Goal: Task Accomplishment & Management: Manage account settings

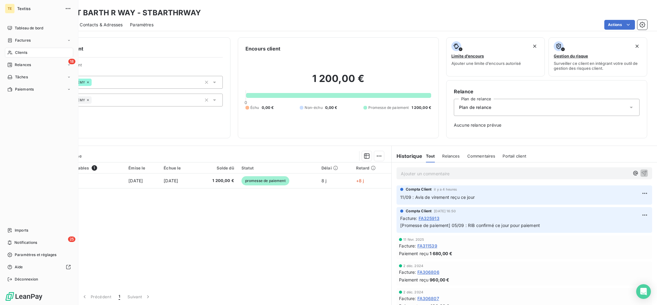
click at [14, 52] on div "Clients" at bounding box center [39, 53] width 68 height 10
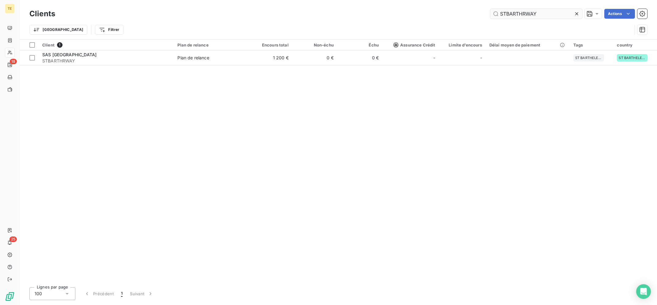
drag, startPoint x: 534, startPoint y: 18, endPoint x: 468, endPoint y: 6, distance: 66.6
click at [490, 9] on input "STBARTHRWAY" at bounding box center [536, 14] width 92 height 10
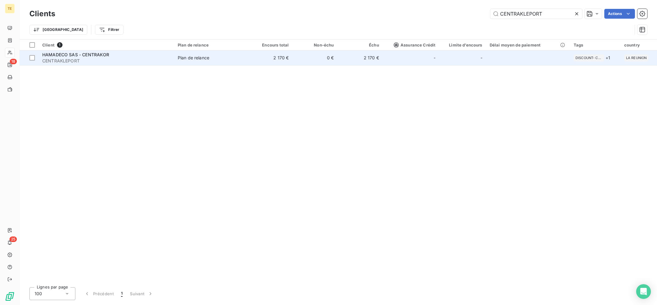
type input "CENTRAKLEPORT"
click at [317, 60] on td "0 €" at bounding box center [314, 58] width 45 height 15
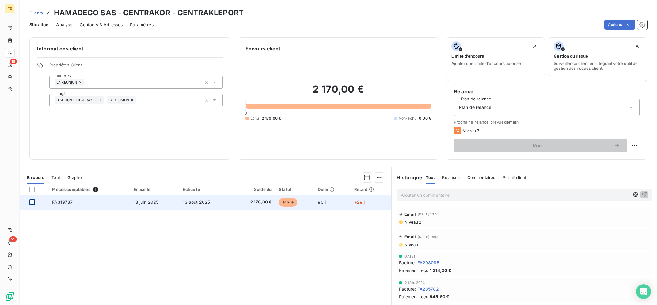
click at [32, 202] on div at bounding box center [32, 203] width 6 height 6
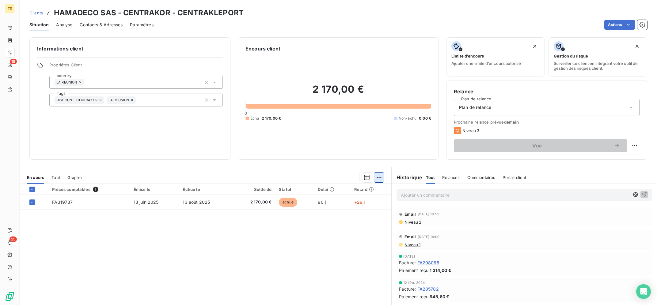
click at [381, 177] on html "TE 18 25 Clients HAMADECO SAS - CENTRAKOR - CENTRAKLEPORT Situation Analyse Con…" at bounding box center [328, 152] width 657 height 305
click at [351, 203] on div "Ajouter une promesse de paiement (1 facture)" at bounding box center [327, 202] width 108 height 10
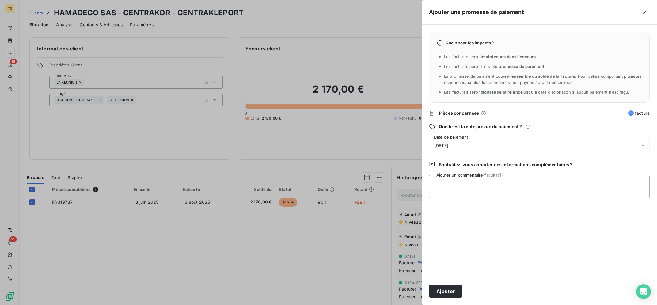
click at [490, 138] on div "[DATE]" at bounding box center [539, 145] width 221 height 17
click at [490, 148] on div "[DATE]" at bounding box center [539, 145] width 221 height 17
click at [491, 146] on div "[DATE]" at bounding box center [539, 145] width 221 height 17
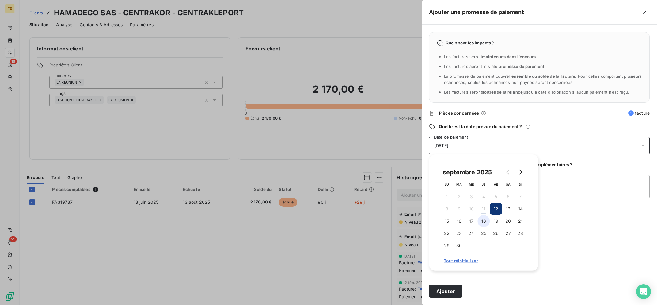
click at [482, 218] on button "18" at bounding box center [483, 221] width 12 height 12
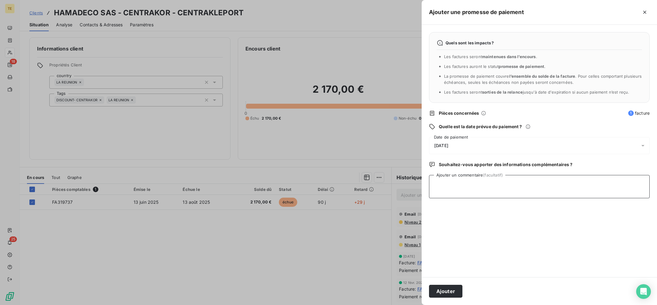
click at [569, 195] on textarea "Ajouter un commentaire (facultatif)" at bounding box center [539, 186] width 221 height 23
click at [496, 142] on div "[DATE]" at bounding box center [539, 145] width 221 height 17
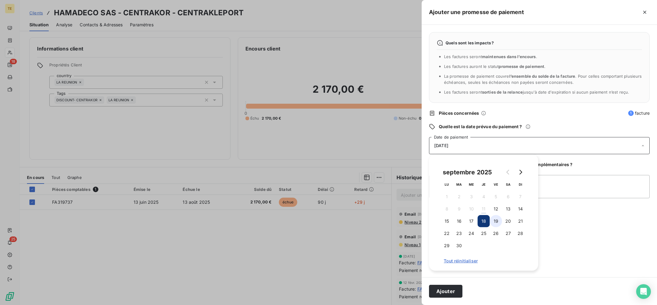
click at [498, 225] on button "19" at bounding box center [496, 221] width 12 height 12
click at [560, 194] on textarea "Ajouter un commentaire (facultatif)" at bounding box center [539, 186] width 221 height 23
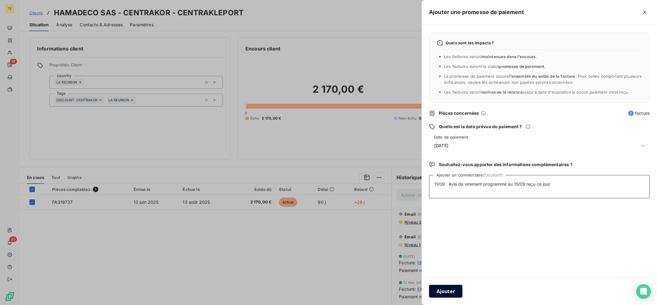
type textarea "11/09 : Avis de virement programmé au 15/09 reçu ce jour"
click at [444, 297] on button "Ajouter" at bounding box center [445, 291] width 33 height 13
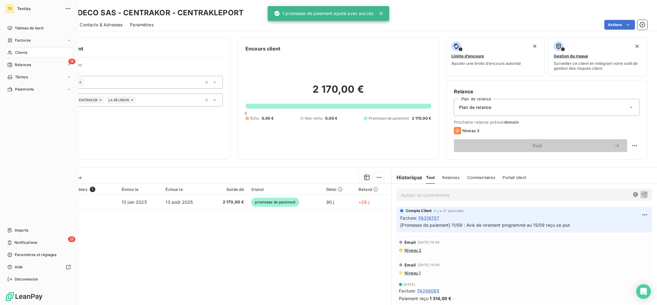
click at [18, 53] on span "Clients" at bounding box center [21, 53] width 12 height 6
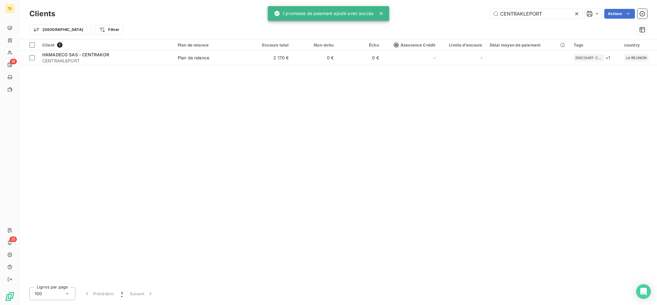
drag, startPoint x: 452, startPoint y: 17, endPoint x: 407, endPoint y: 16, distance: 45.4
click at [490, 17] on input "CENTRAKLEPORT" at bounding box center [536, 14] width 92 height 10
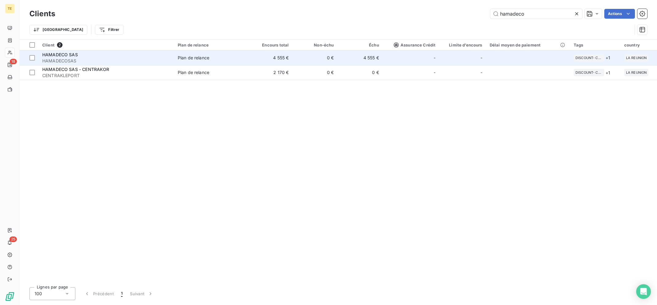
type input "hamadeco"
click at [148, 61] on span "HAMADECOSAS" at bounding box center [106, 61] width 128 height 6
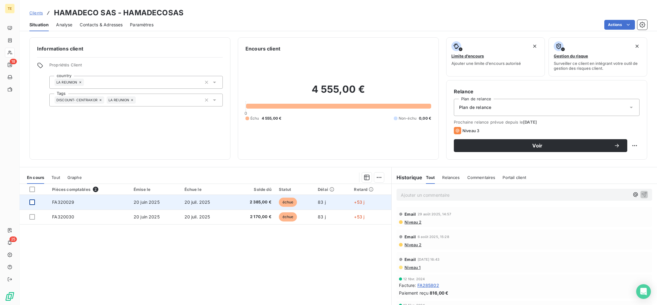
click at [30, 204] on div at bounding box center [32, 203] width 6 height 6
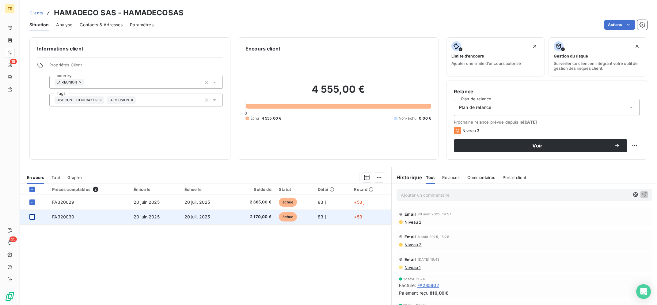
click at [31, 217] on div at bounding box center [32, 217] width 6 height 6
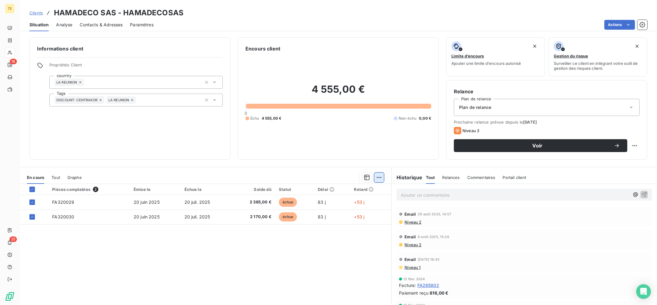
click at [381, 178] on html "TE 18 25 Clients HAMADECO SAS - HAMADECOSAS Situation Analyse Contacts & Adress…" at bounding box center [328, 152] width 657 height 305
click at [358, 204] on div "Ajouter une promesse de paiement (2 factures)" at bounding box center [325, 202] width 111 height 10
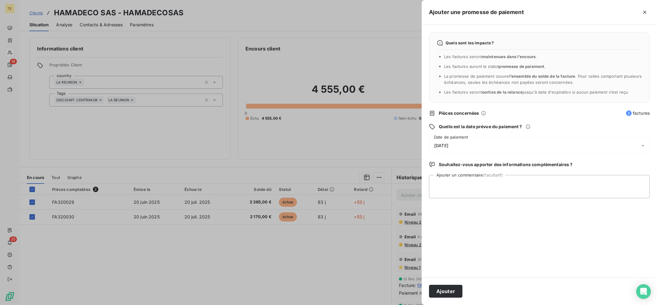
click at [473, 146] on div "[DATE]" at bounding box center [539, 145] width 221 height 17
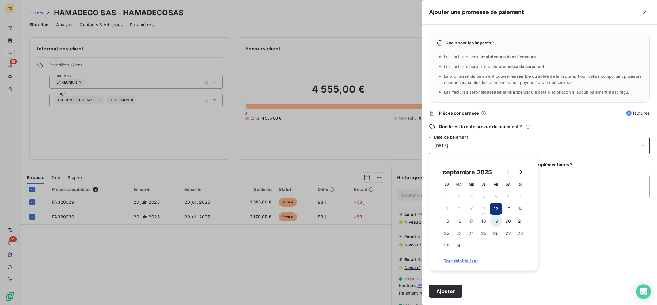
click at [498, 221] on button "19" at bounding box center [496, 221] width 12 height 12
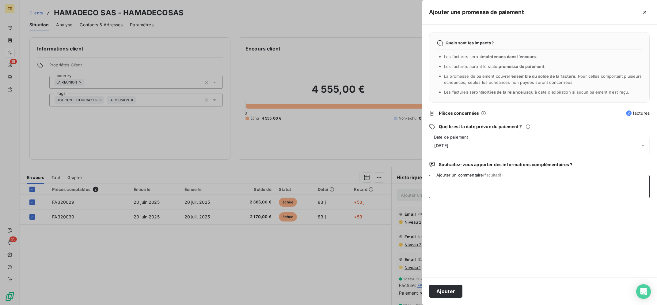
click at [565, 197] on textarea "Ajouter un commentaire (facultatif)" at bounding box center [539, 186] width 221 height 23
type textarea "11/09 : Avis de virement programmé pour le 15/09 reçu ce jour"
click at [445, 293] on button "Ajouter" at bounding box center [445, 291] width 33 height 13
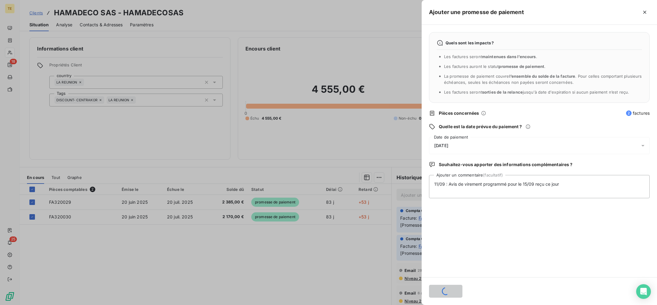
click at [251, 245] on div at bounding box center [328, 152] width 657 height 305
